Goal: Use online tool/utility: Utilize a website feature to perform a specific function

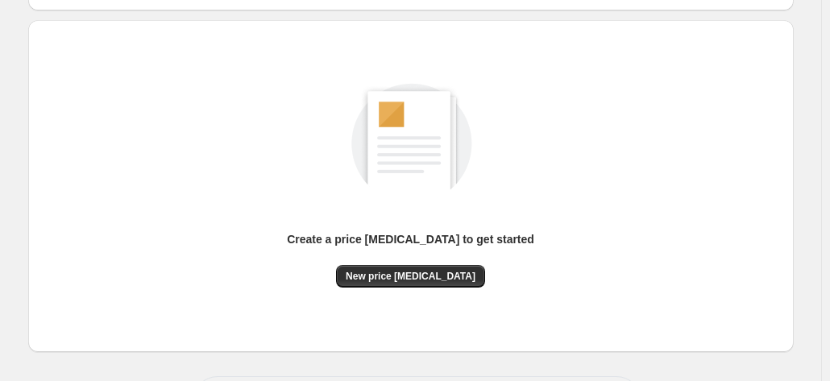
scroll to position [222, 0]
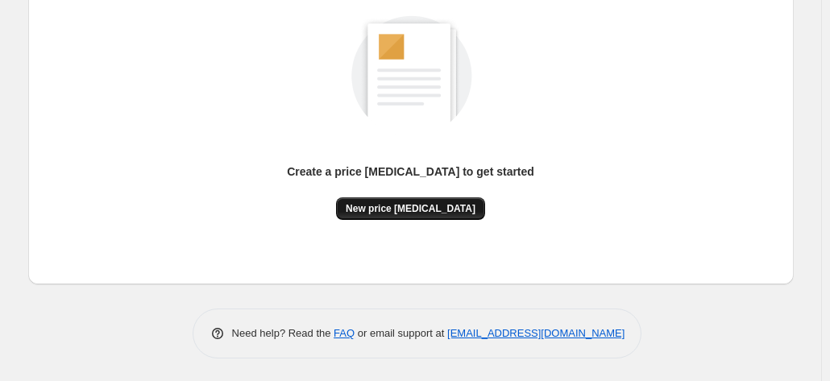
click at [427, 206] on span "New price [MEDICAL_DATA]" at bounding box center [411, 208] width 130 height 13
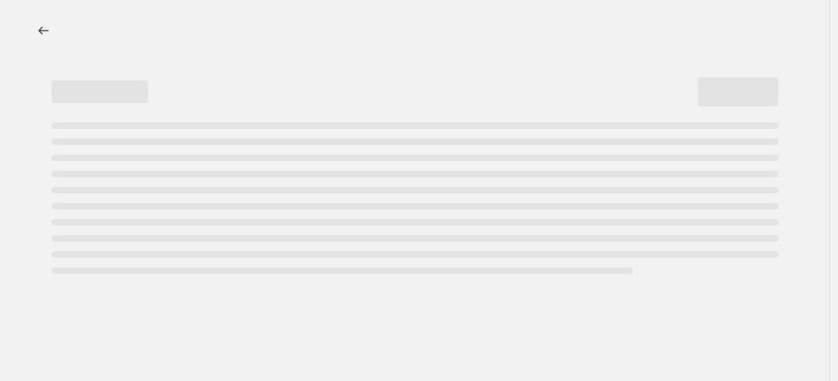
select select "percentage"
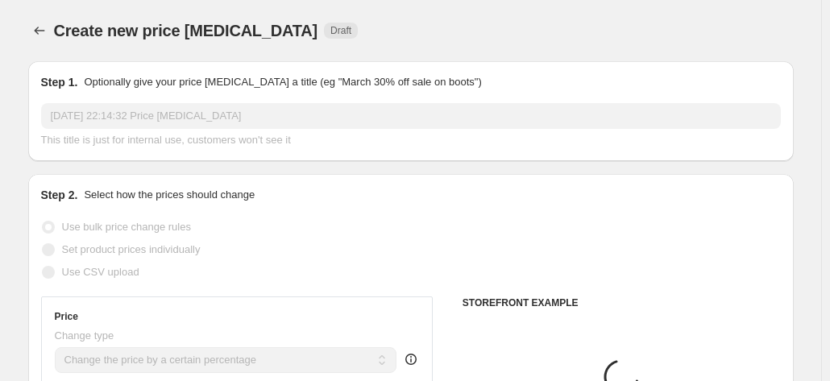
scroll to position [161, 0]
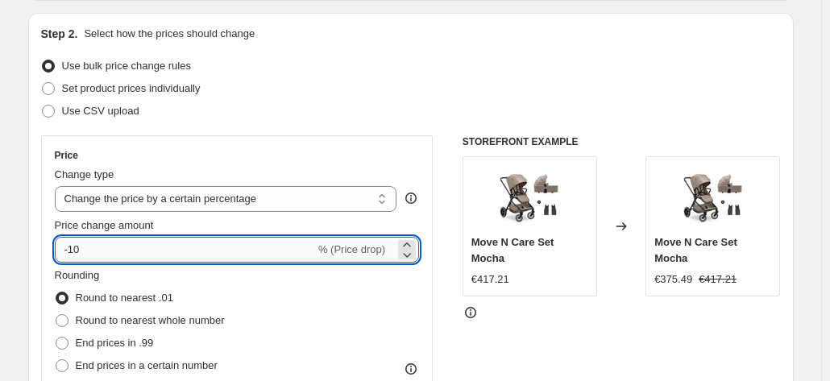
click at [202, 254] on input "-10" at bounding box center [185, 250] width 260 height 26
type input "-1"
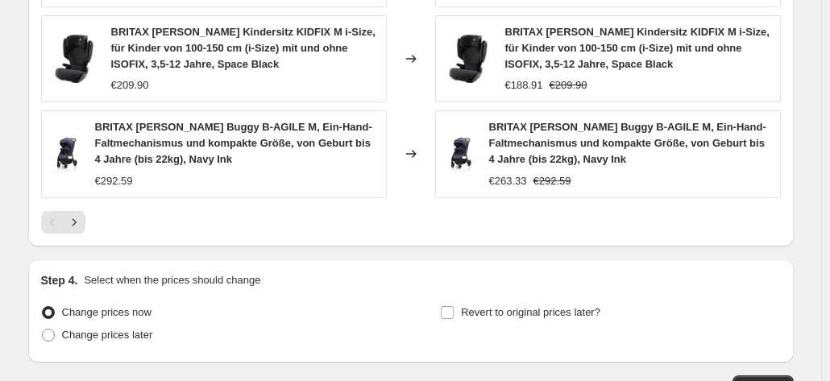
scroll to position [1311, 0]
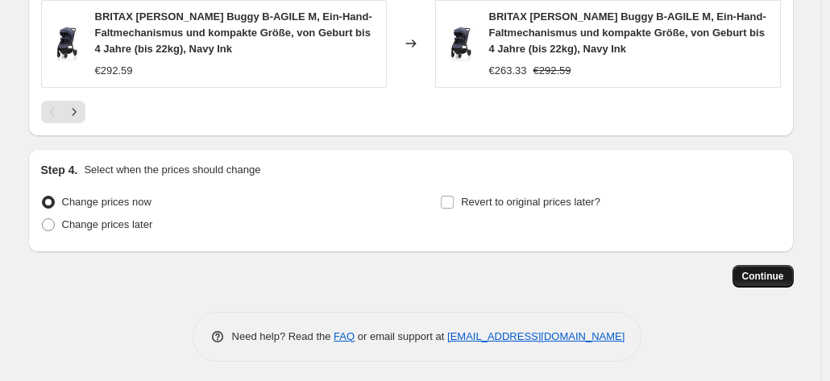
type input "-34"
click at [746, 272] on button "Continue" at bounding box center [763, 276] width 61 height 23
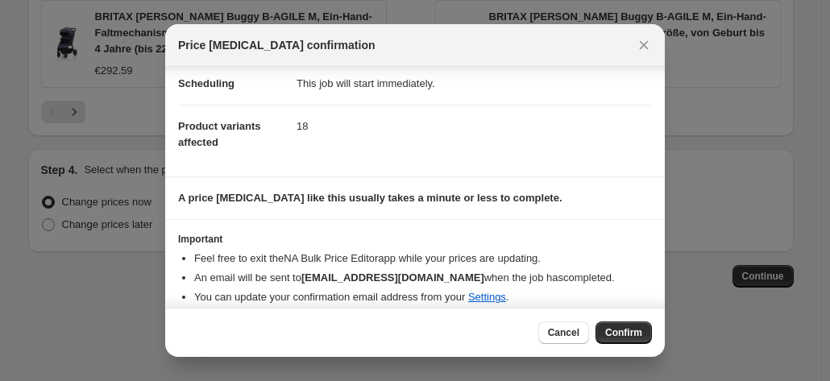
scroll to position [147, 0]
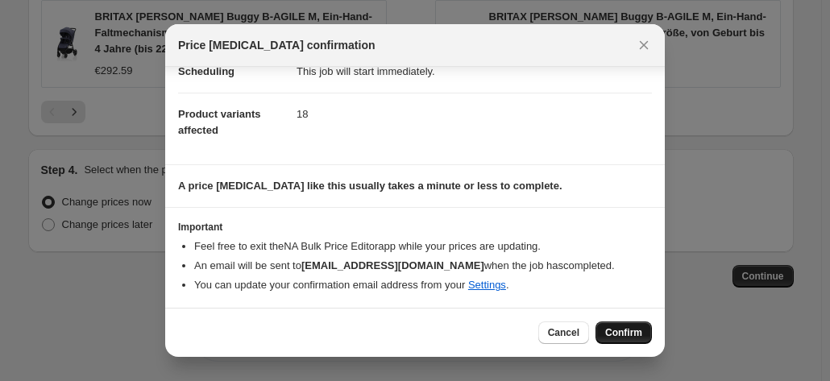
click at [623, 339] on button "Confirm" at bounding box center [624, 333] width 56 height 23
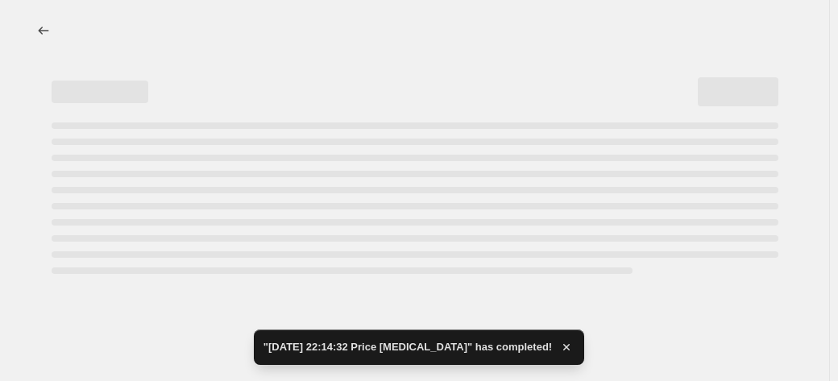
select select "percentage"
